Goal: Information Seeking & Learning: Stay updated

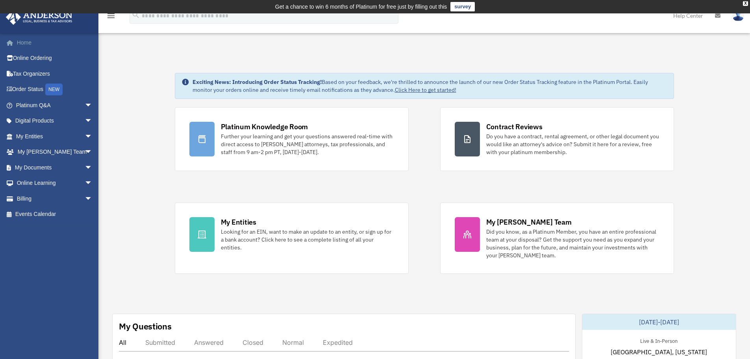
click at [29, 40] on link "Home" at bounding box center [55, 43] width 99 height 16
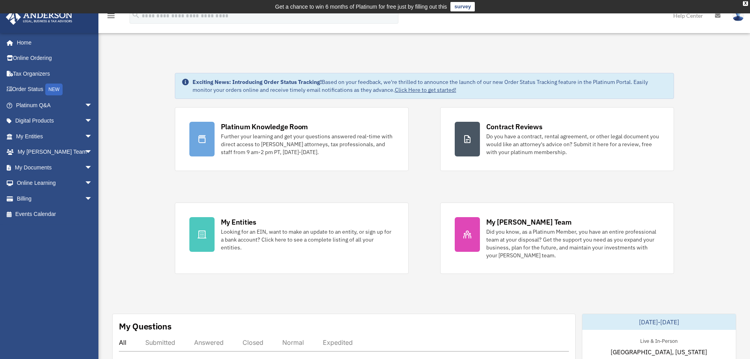
click at [422, 187] on div "Platinum Knowledge Room Further your learning and get your questions answered r…" at bounding box center [424, 190] width 499 height 166
click at [423, 187] on div "Platinum Knowledge Room Further your learning and get your questions answered r…" at bounding box center [424, 190] width 499 height 166
